Goal: Information Seeking & Learning: Learn about a topic

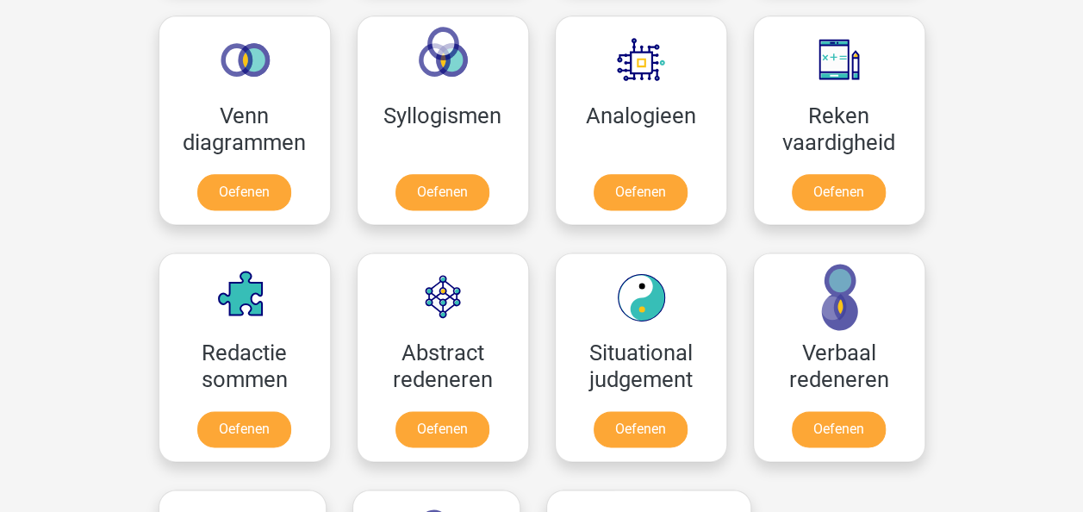
scroll to position [1046, 0]
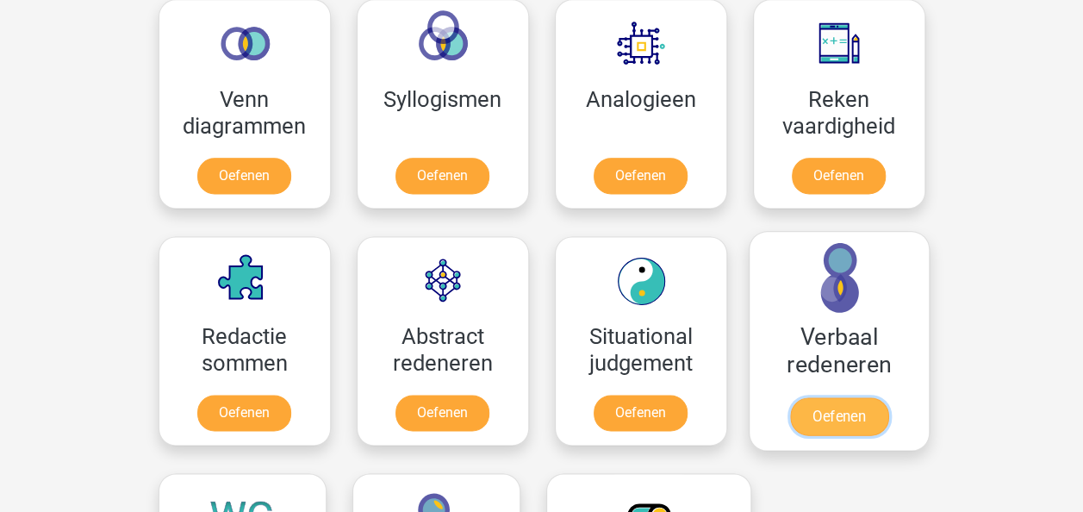
click at [856, 406] on link "Oefenen" at bounding box center [838, 416] width 98 height 38
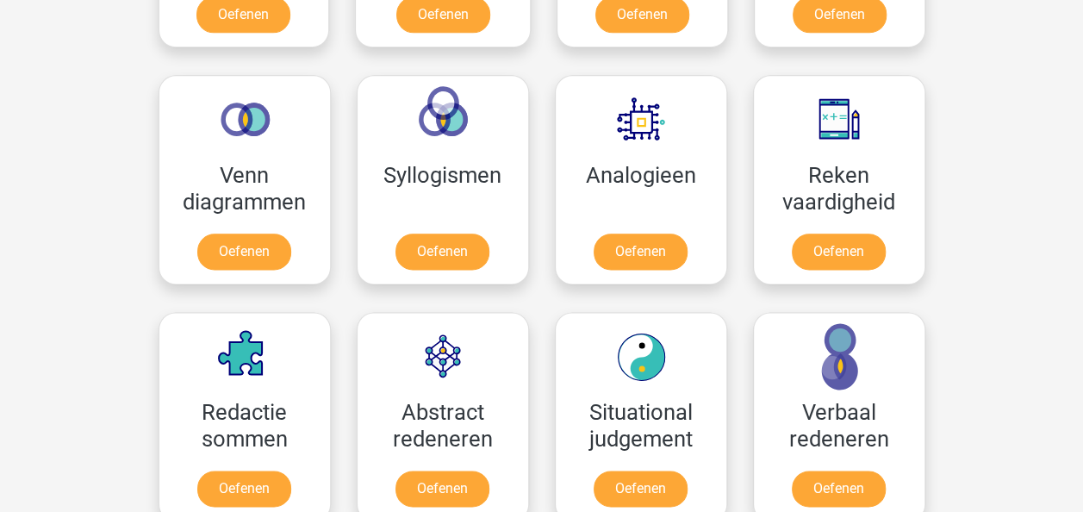
scroll to position [1049, 0]
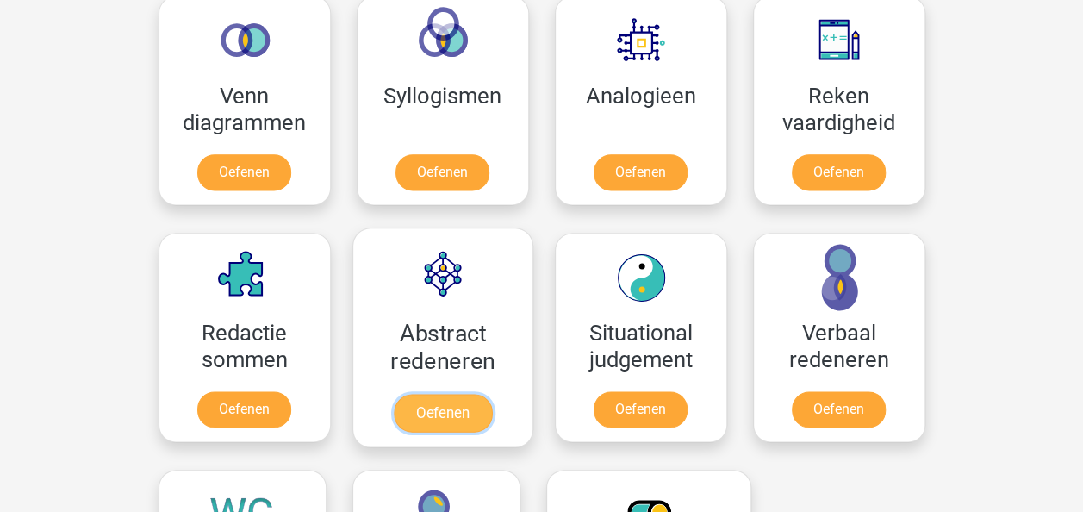
click at [470, 398] on link "Oefenen" at bounding box center [442, 413] width 98 height 38
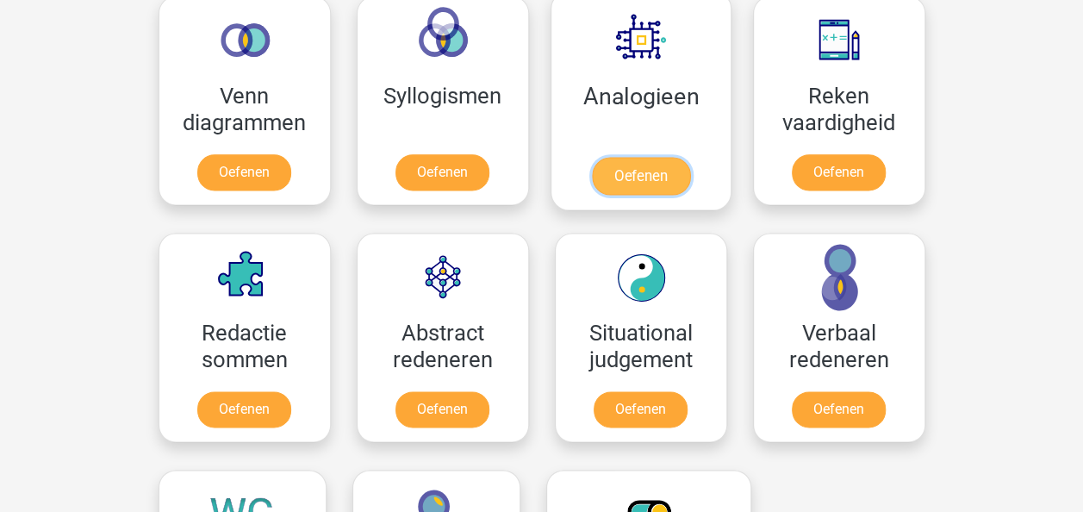
click at [631, 174] on link "Oefenen" at bounding box center [640, 176] width 98 height 38
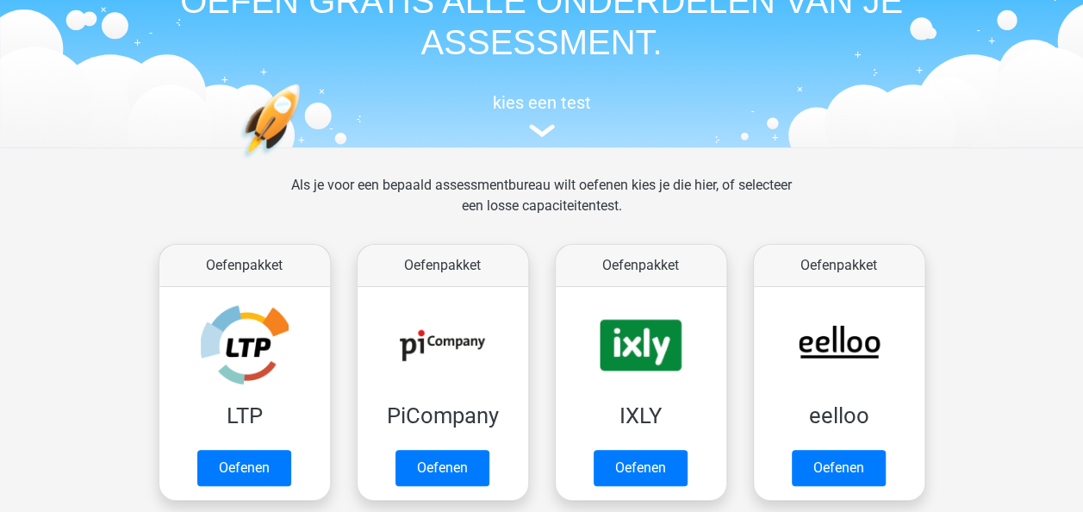
scroll to position [0, 0]
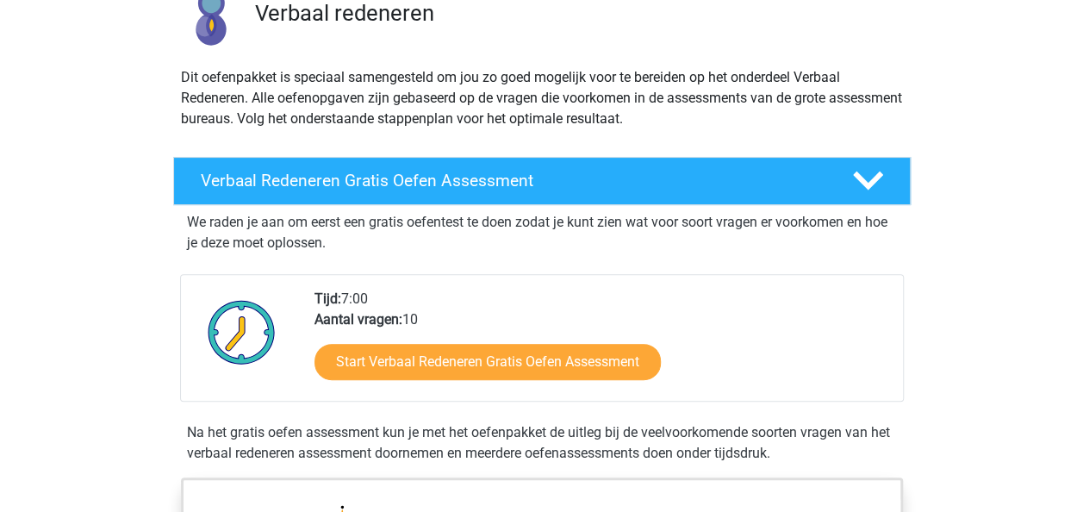
scroll to position [212, 0]
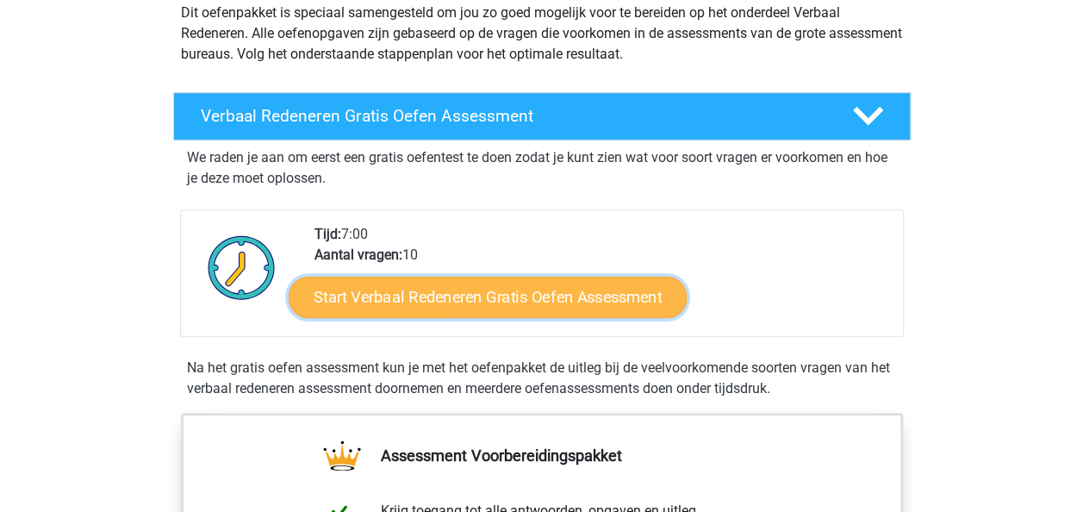
click at [525, 295] on link "Start Verbaal Redeneren Gratis Oefen Assessment" at bounding box center [488, 297] width 398 height 41
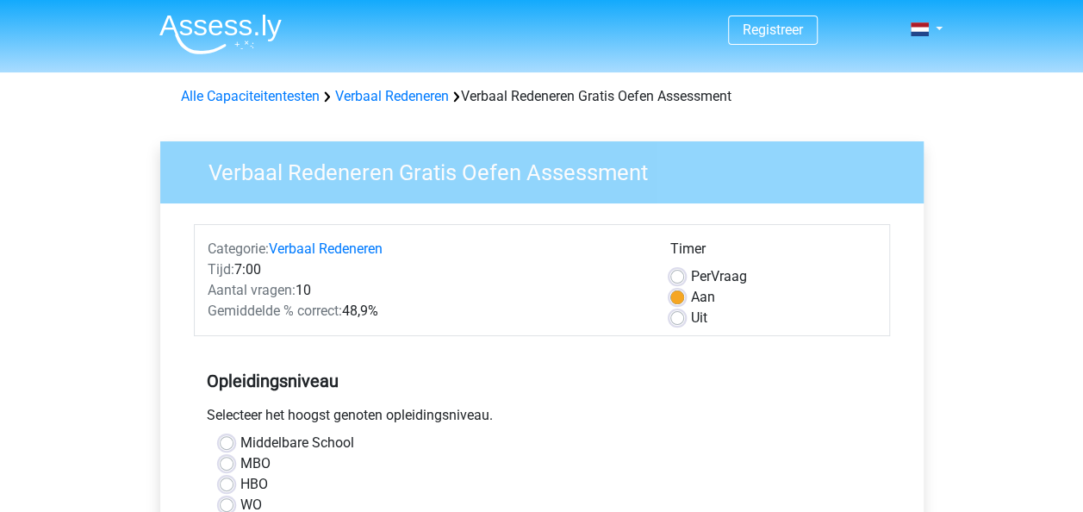
click at [240, 505] on label "WO" at bounding box center [251, 505] width 22 height 21
click at [226, 505] on input "WO" at bounding box center [227, 503] width 14 height 17
radio input "true"
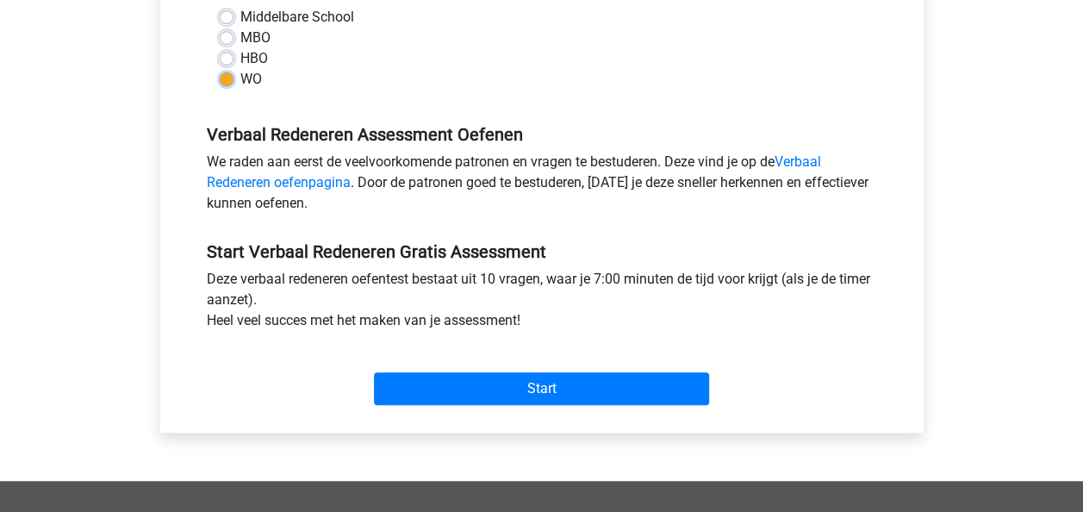
scroll to position [427, 0]
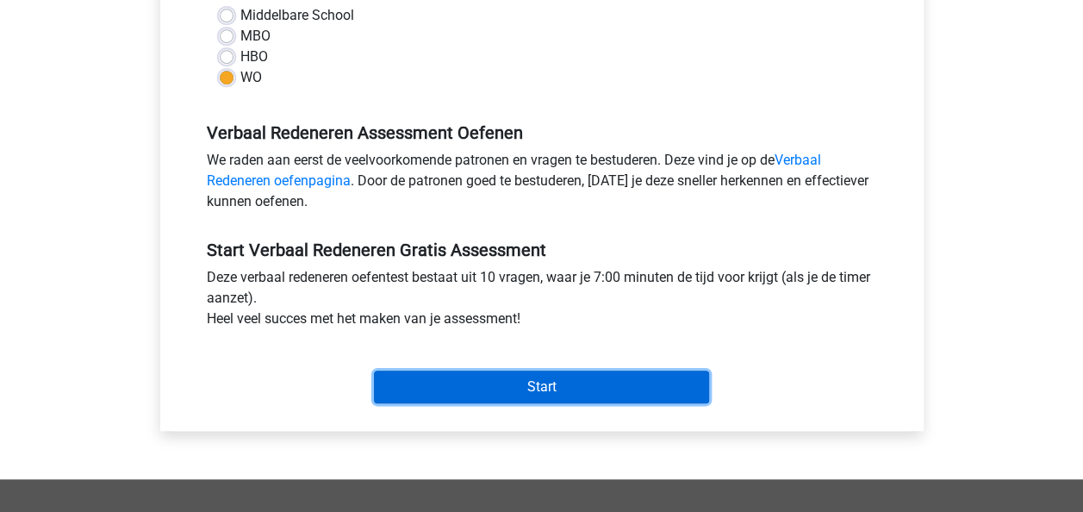
click at [543, 386] on input "Start" at bounding box center [541, 386] width 335 height 33
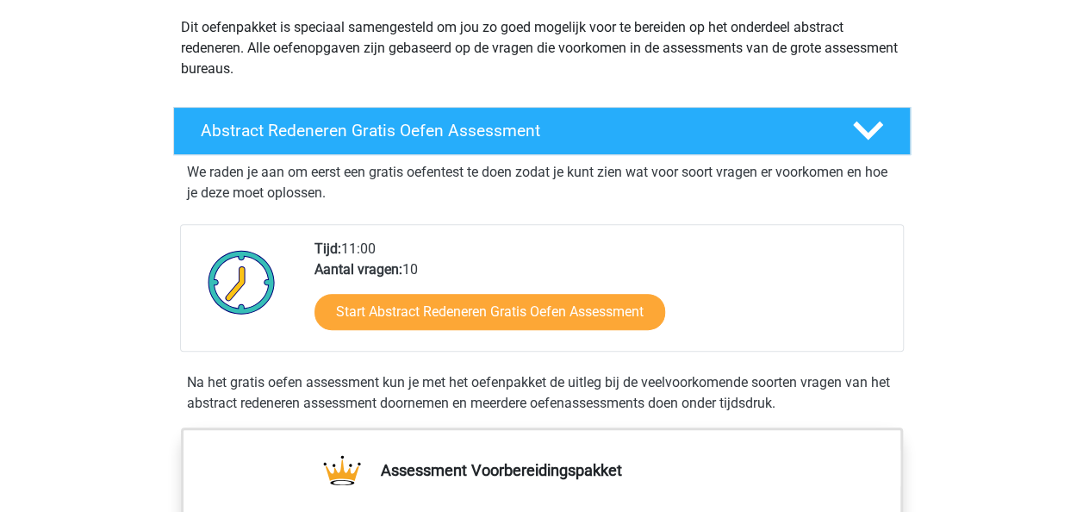
scroll to position [209, 0]
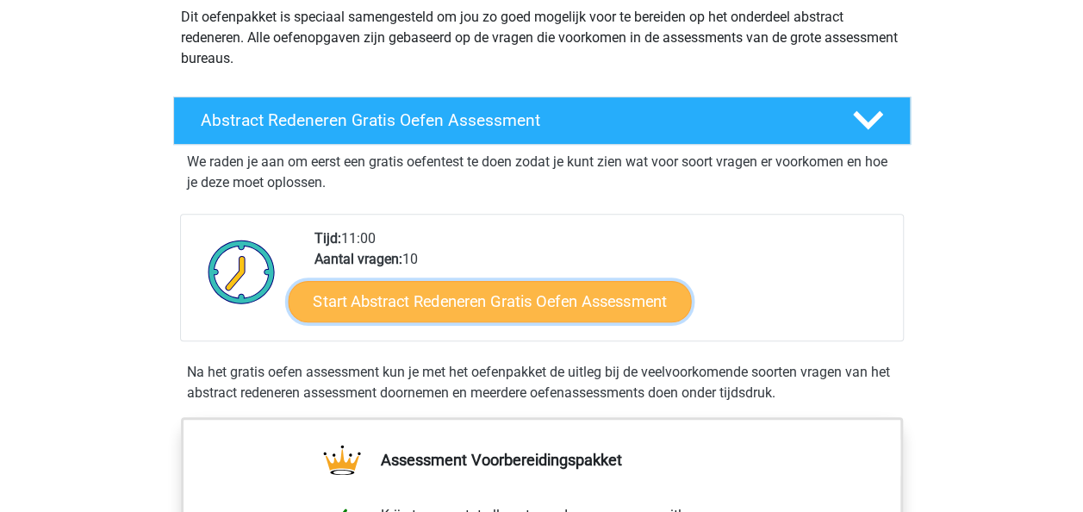
click at [460, 293] on link "Start Abstract Redeneren Gratis Oefen Assessment" at bounding box center [489, 300] width 403 height 41
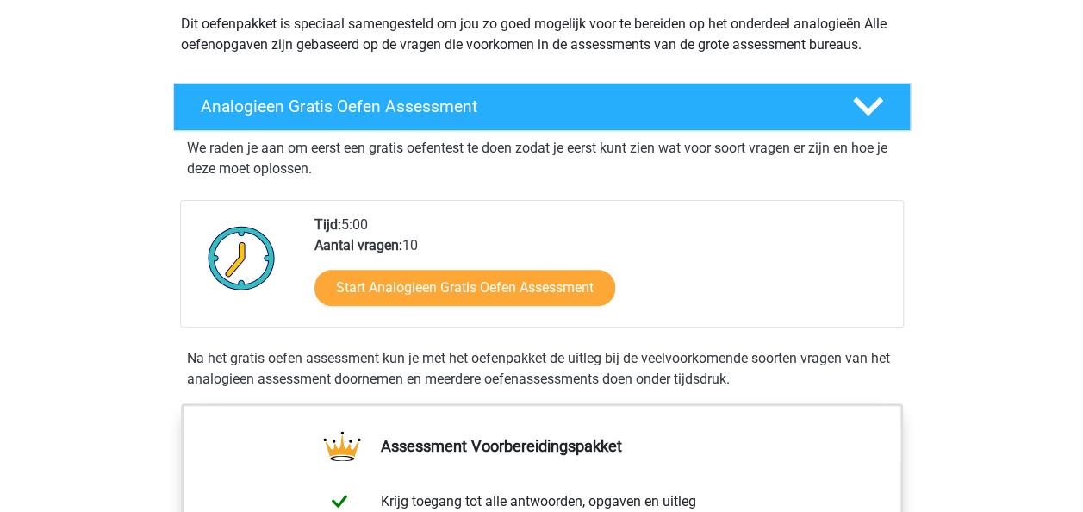
scroll to position [207, 0]
